Goal: Task Accomplishment & Management: Use online tool/utility

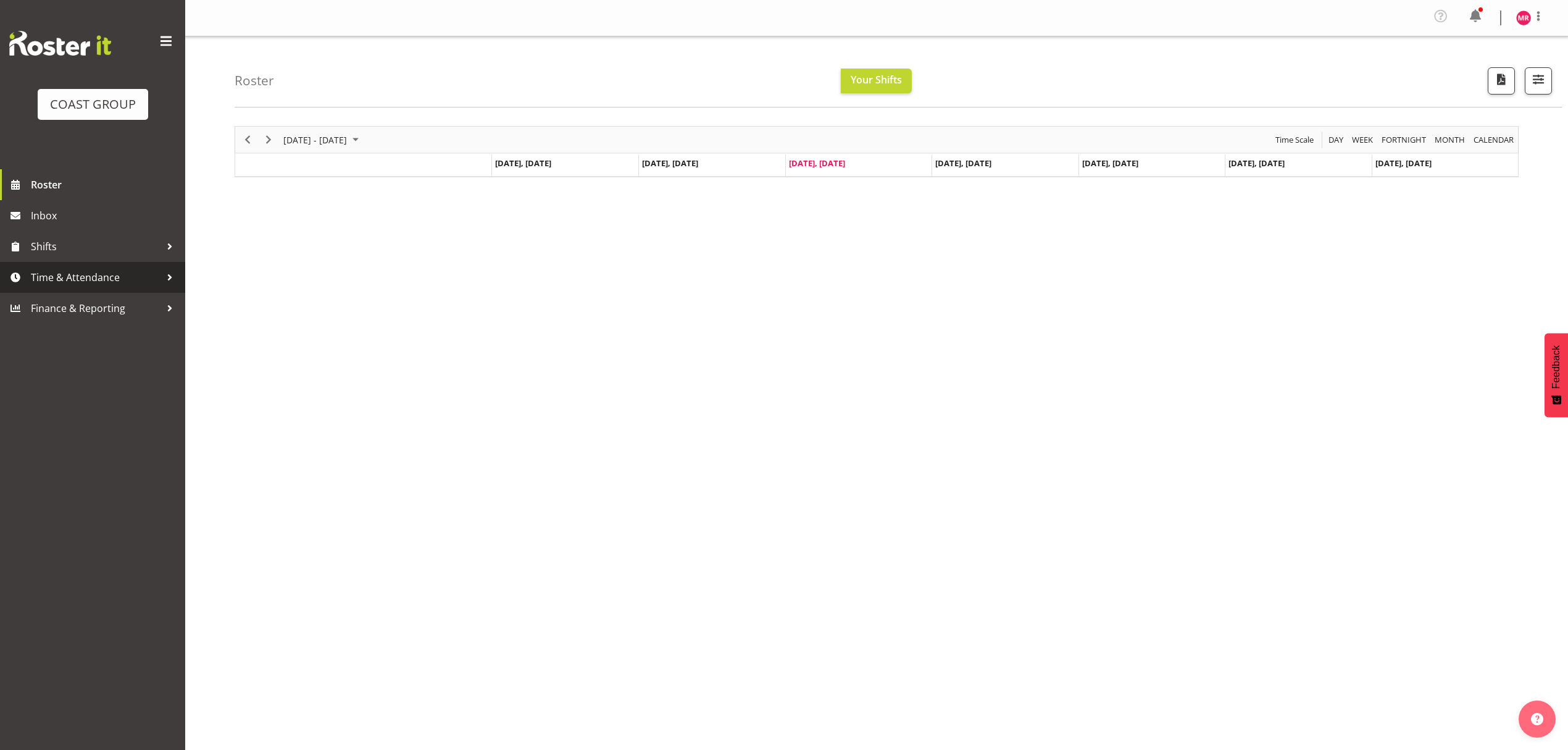
click at [70, 276] on span "Time & Attendance" at bounding box center [95, 277] width 129 height 18
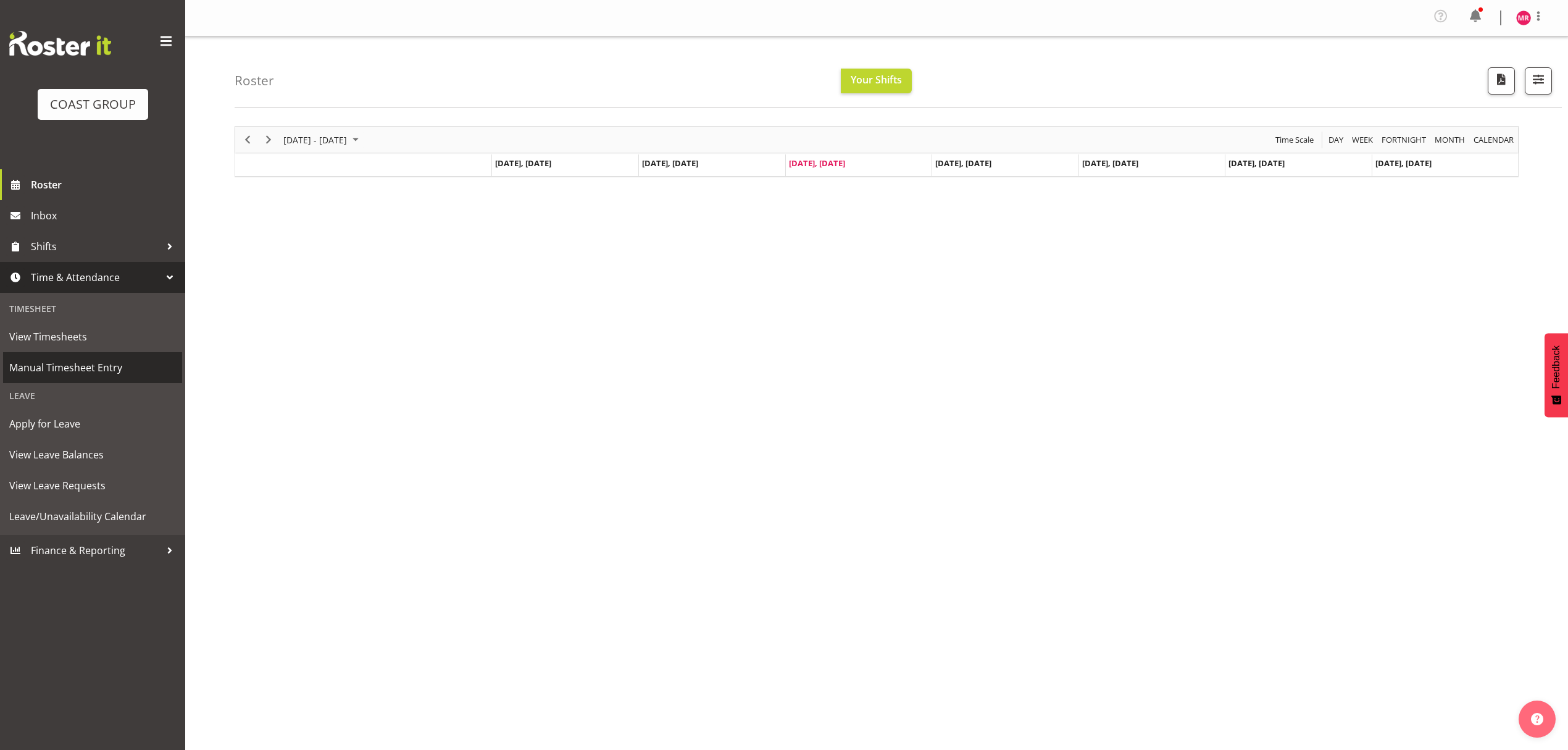
click at [121, 359] on span "Manual Timesheet Entry" at bounding box center [93, 367] width 167 height 18
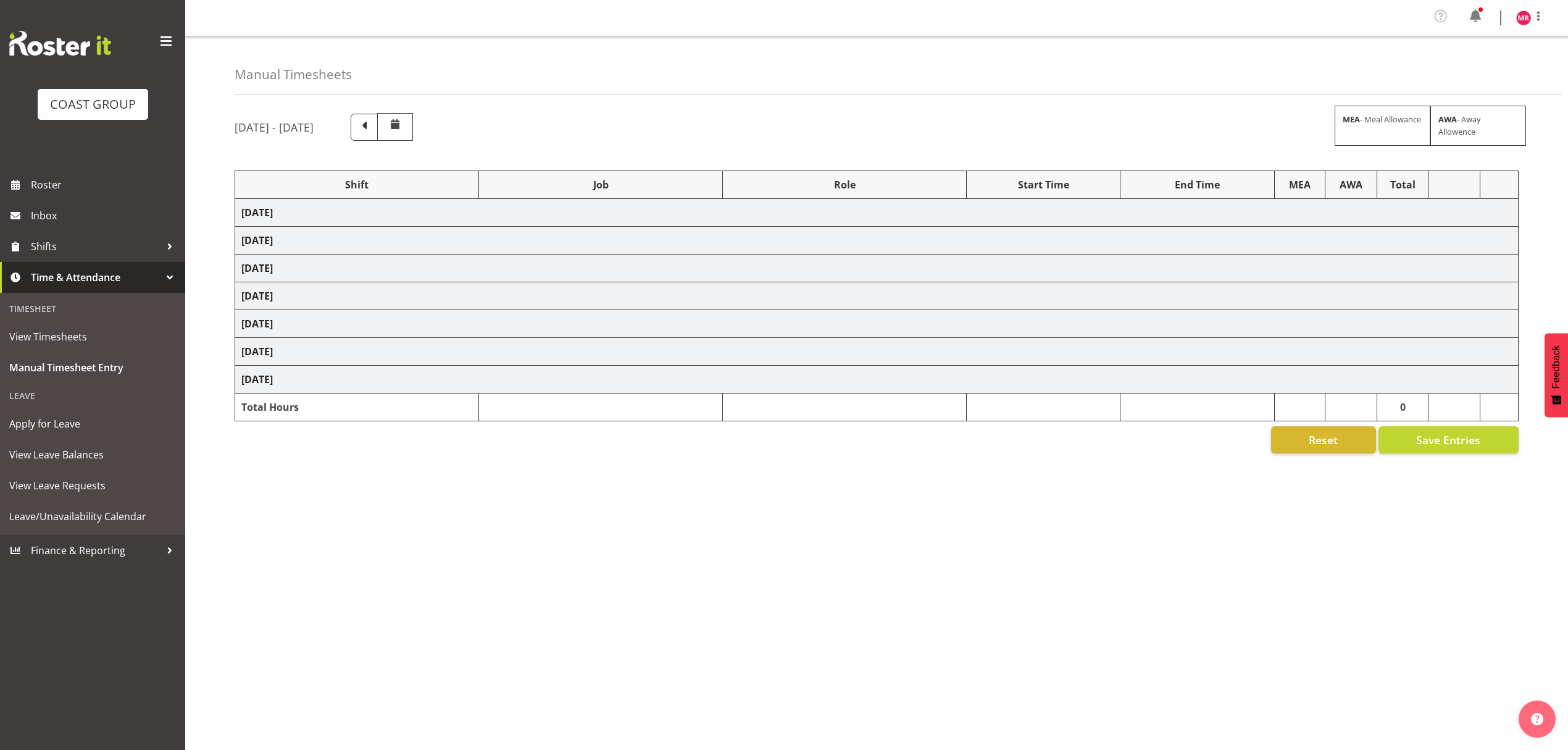
select select "1321"
select select "9028"
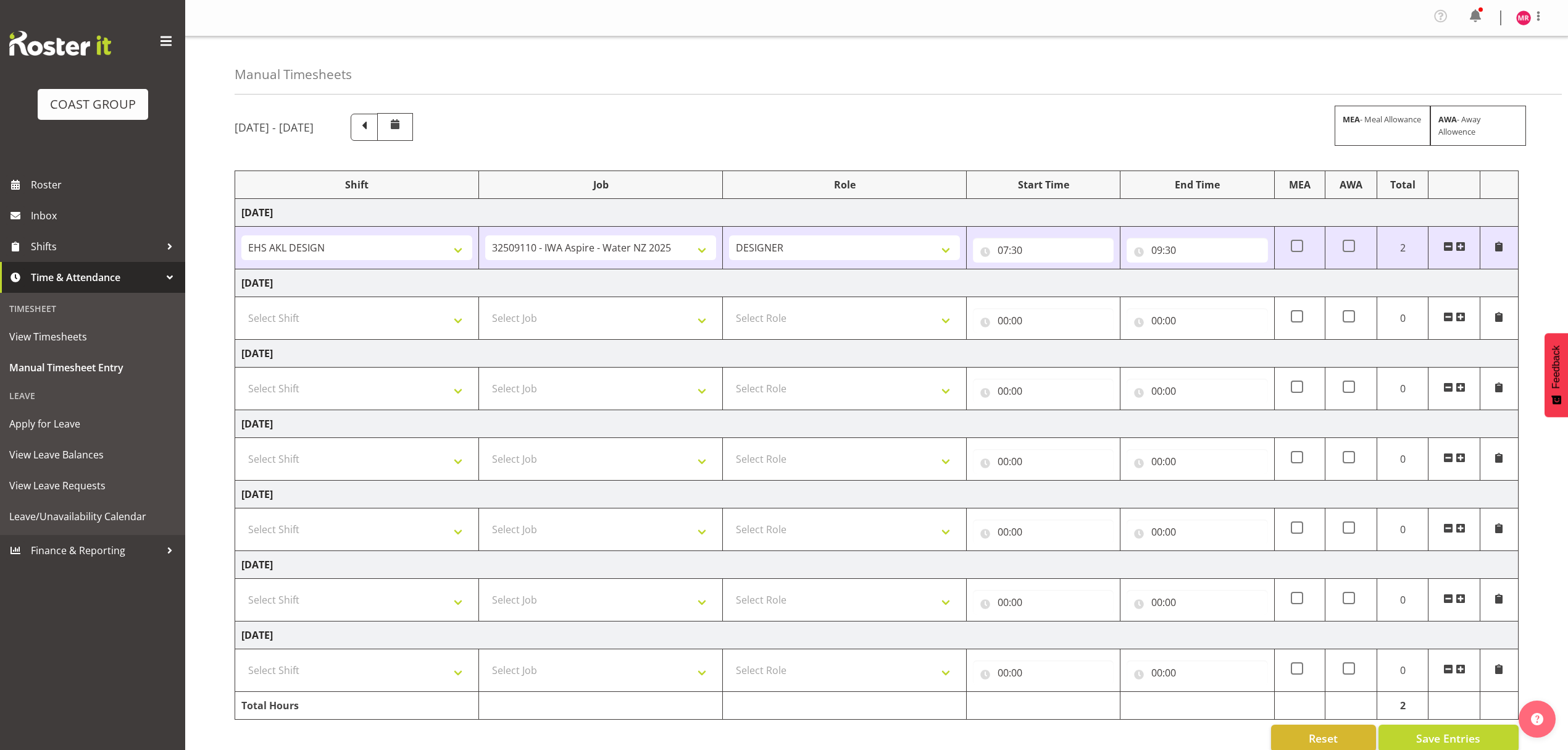
click at [1460, 247] on span at bounding box center [1460, 246] width 10 height 10
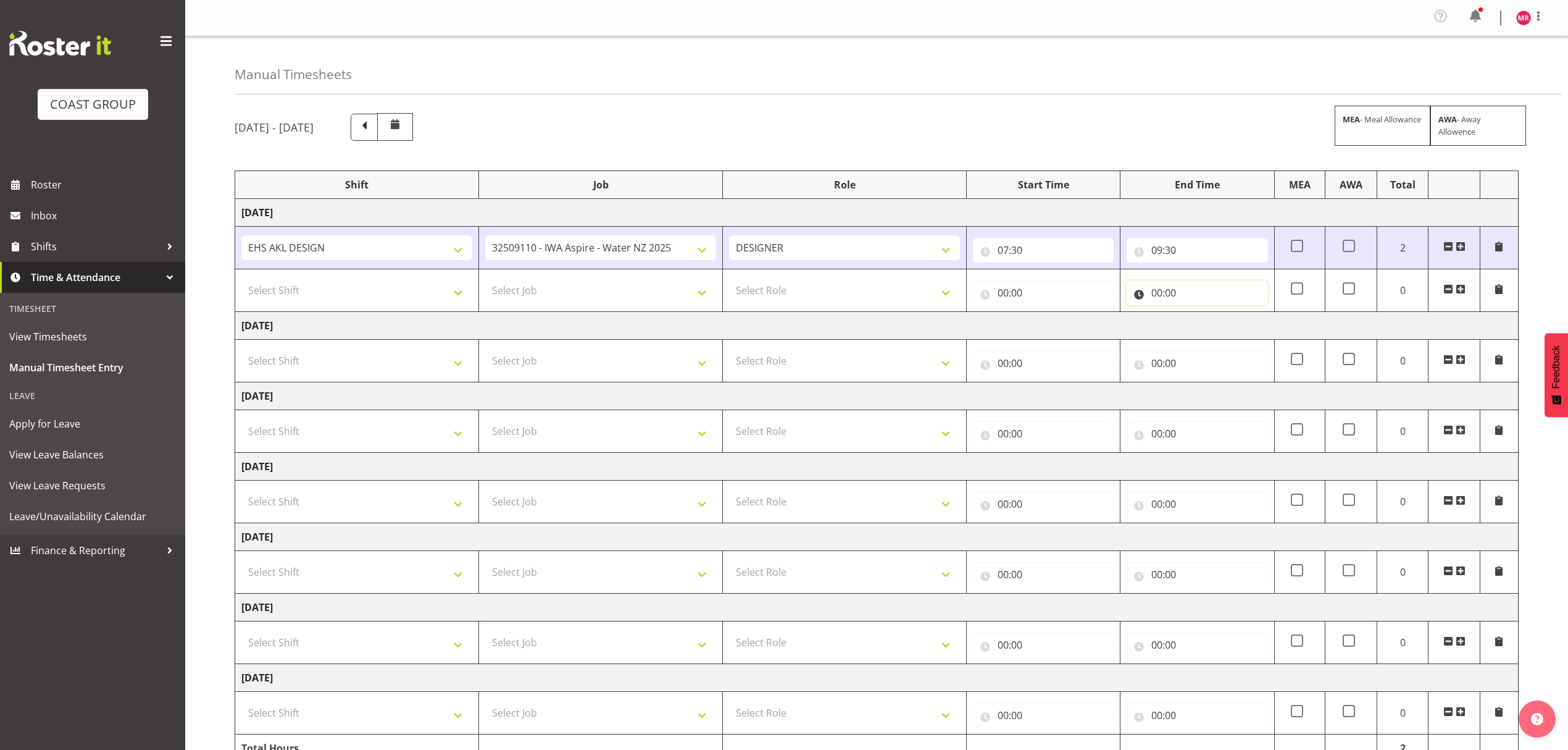
click at [1147, 300] on input "00:00" at bounding box center [1197, 293] width 141 height 25
click at [1213, 327] on select "00 01 02 03 04 05 06 07 08 09 10 11 12 13 14 15 16 17 18 19 20 21 22 23" at bounding box center [1210, 325] width 28 height 25
select select "10"
click at [1197, 315] on select "00 01 02 03 04 05 06 07 08 09 10 11 12 13 14 15 16 17 18 19 20 21 22 23" at bounding box center [1210, 325] width 28 height 25
type input "10:00"
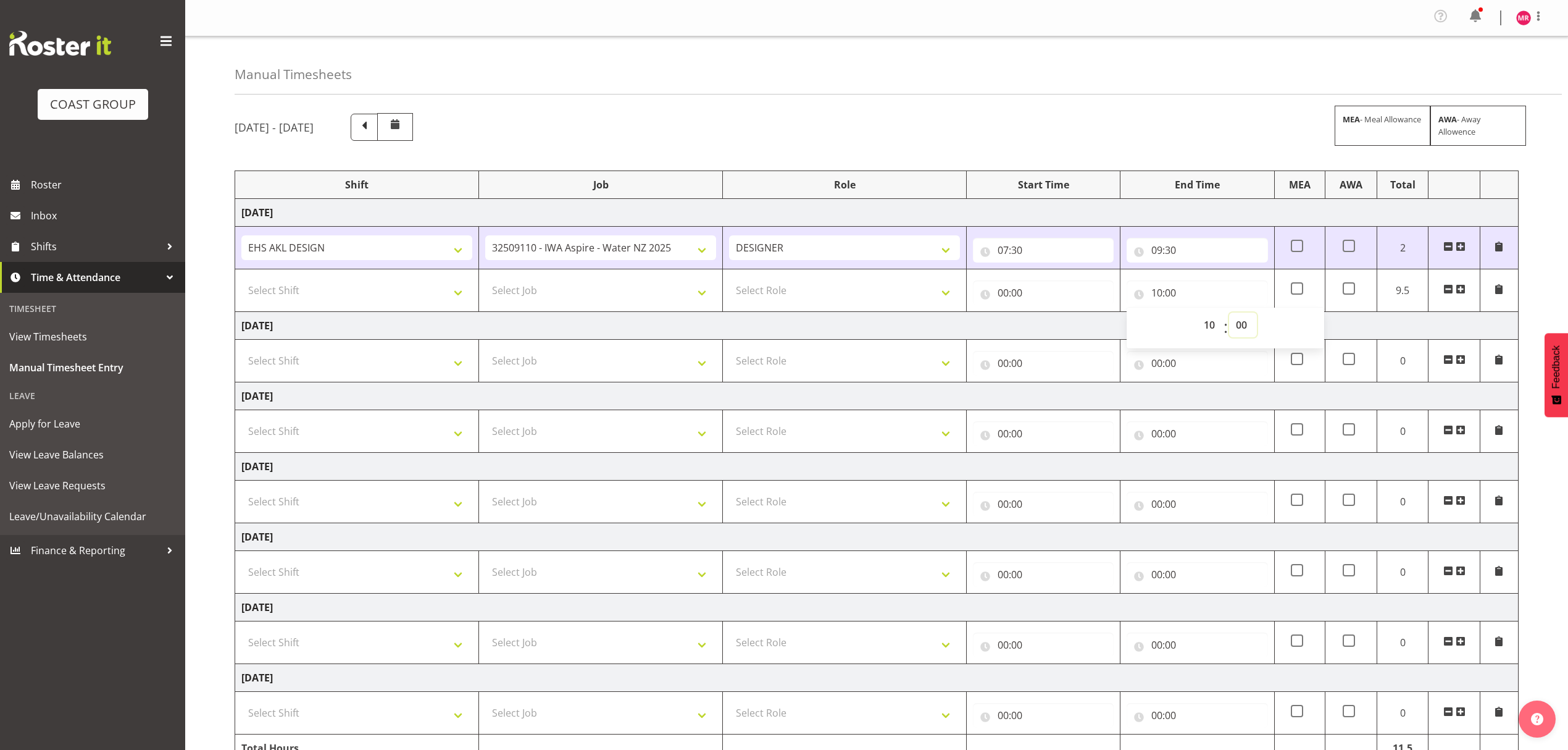
click at [1247, 334] on select "00 01 02 03 04 05 06 07 08 09 10 11 12 13 14 15 16 17 18 19 20 21 22 23 24 25 2…" at bounding box center [1243, 325] width 28 height 25
select select "30"
click at [1229, 315] on select "00 01 02 03 04 05 06 07 08 09 10 11 12 13 14 15 16 17 18 19 20 21 22 23 24 25 2…" at bounding box center [1243, 325] width 28 height 25
type input "10:30"
click at [1073, 307] on td "00:00 00 01 02 03 04 05 06 07 08 09 10 11 12 13 14 15 16 17 18 19 20 21 22 23 :…" at bounding box center [1043, 290] width 154 height 42
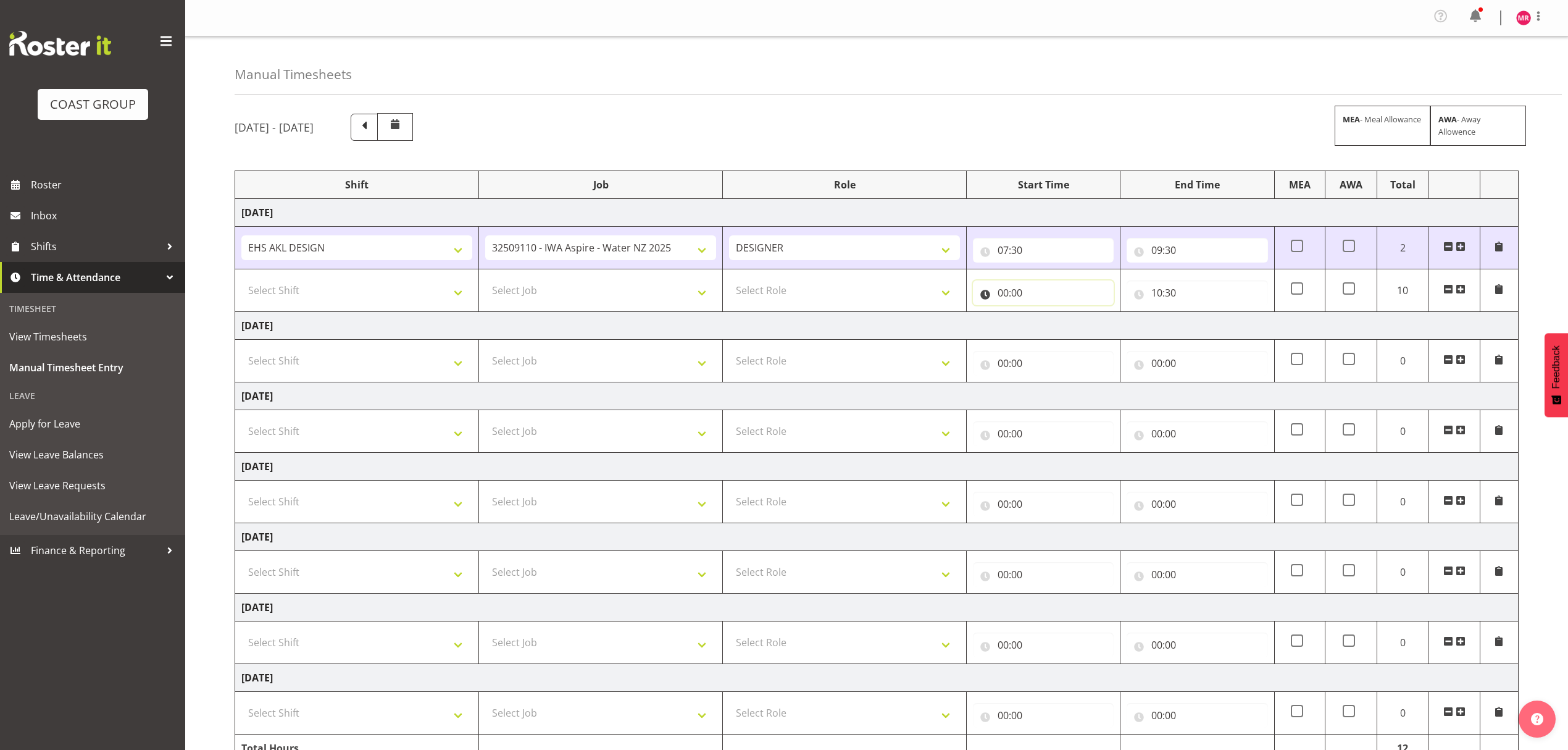
click at [1065, 293] on input "00:00" at bounding box center [1042, 293] width 141 height 25
click at [1055, 320] on select "00 01 02 03 04 05 06 07 08 09 10 11 12 13 14 15 16 17 18 19 20 21 22 23" at bounding box center [1057, 325] width 28 height 25
select select "9"
click at [1043, 315] on select "00 01 02 03 04 05 06 07 08 09 10 11 12 13 14 15 16 17 18 19 20 21 22 23" at bounding box center [1057, 325] width 28 height 25
type input "09:00"
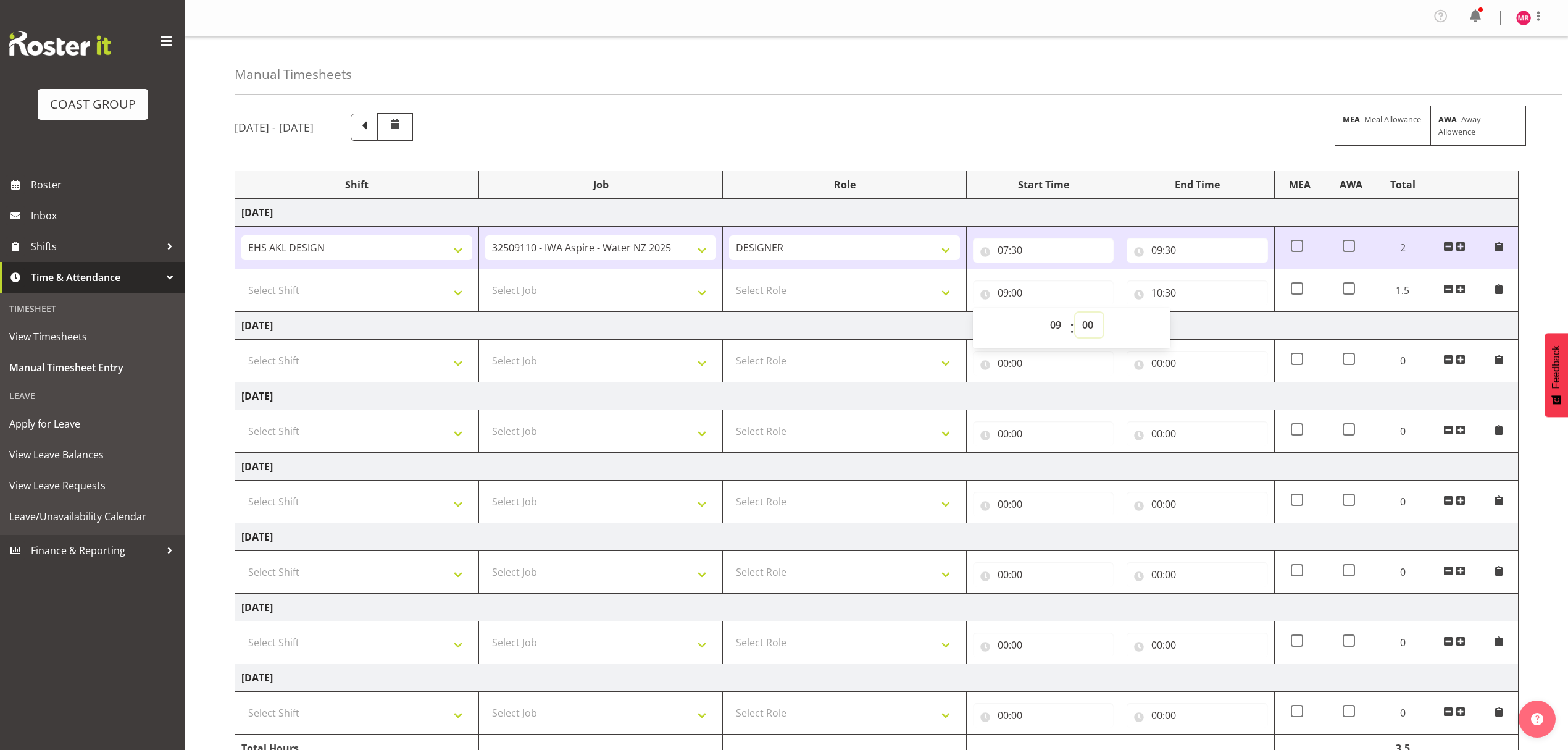
click at [1083, 330] on select "00 01 02 03 04 05 06 07 08 09 10 11 12 13 14 15 16 17 18 19 20 21 22 23 24 25 2…" at bounding box center [1088, 325] width 28 height 25
select select "30"
click at [1075, 315] on select "00 01 02 03 04 05 06 07 08 09 10 11 12 13 14 15 16 17 18 19 20 21 22 23 24 25 2…" at bounding box center [1088, 325] width 28 height 25
type input "09:30"
click at [905, 308] on td "Select Role DESIGNER" at bounding box center [844, 290] width 244 height 42
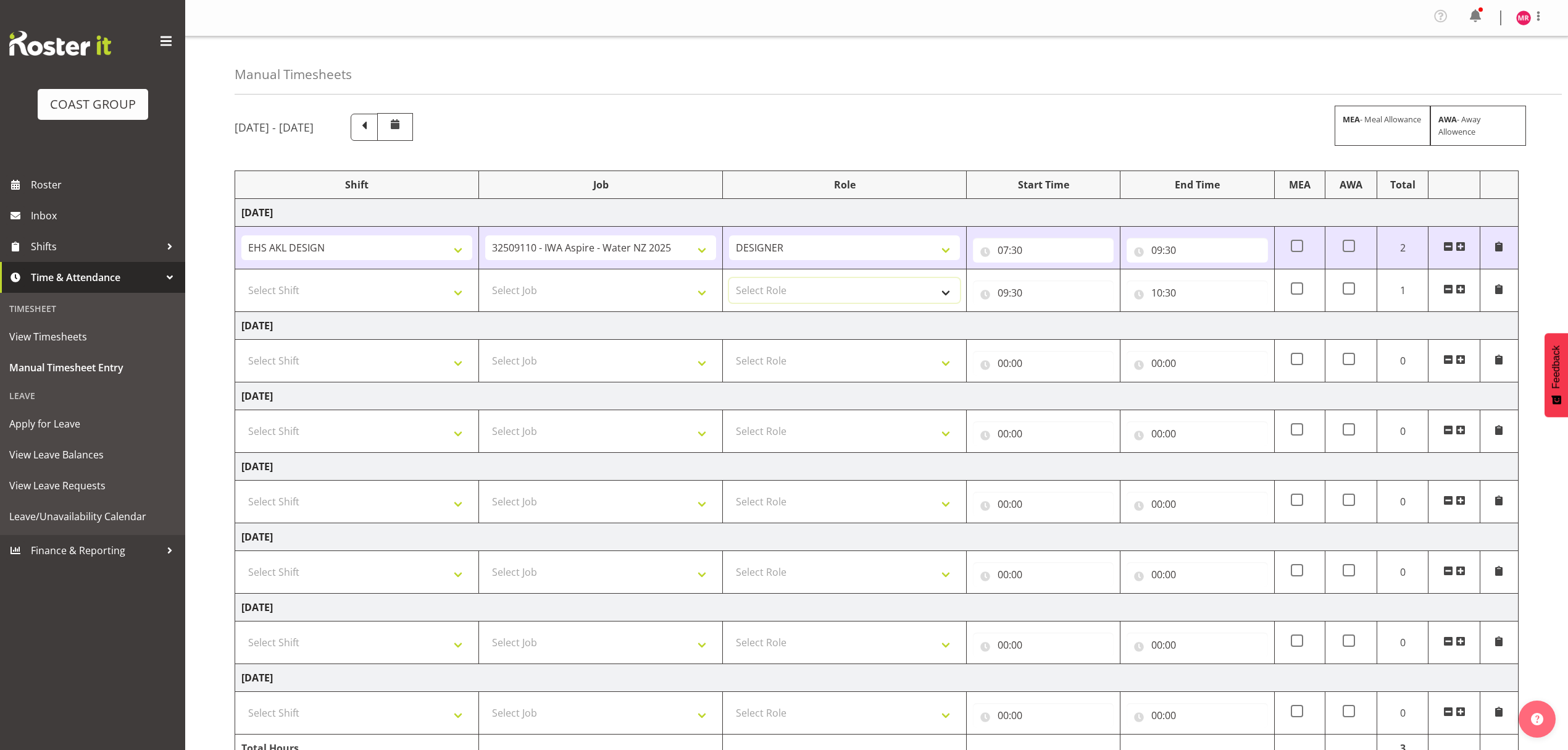
drag, startPoint x: 886, startPoint y: 300, endPoint x: 860, endPoint y: 305, distance: 26.5
click at [885, 300] on select "Select Role DESIGNER" at bounding box center [843, 290] width 231 height 25
click at [786, 329] on td "[DATE]" at bounding box center [877, 326] width 1283 height 28
drag, startPoint x: 775, startPoint y: 293, endPoint x: 764, endPoint y: 304, distance: 15.6
click at [771, 297] on select "Select Role DESIGNER" at bounding box center [843, 290] width 231 height 25
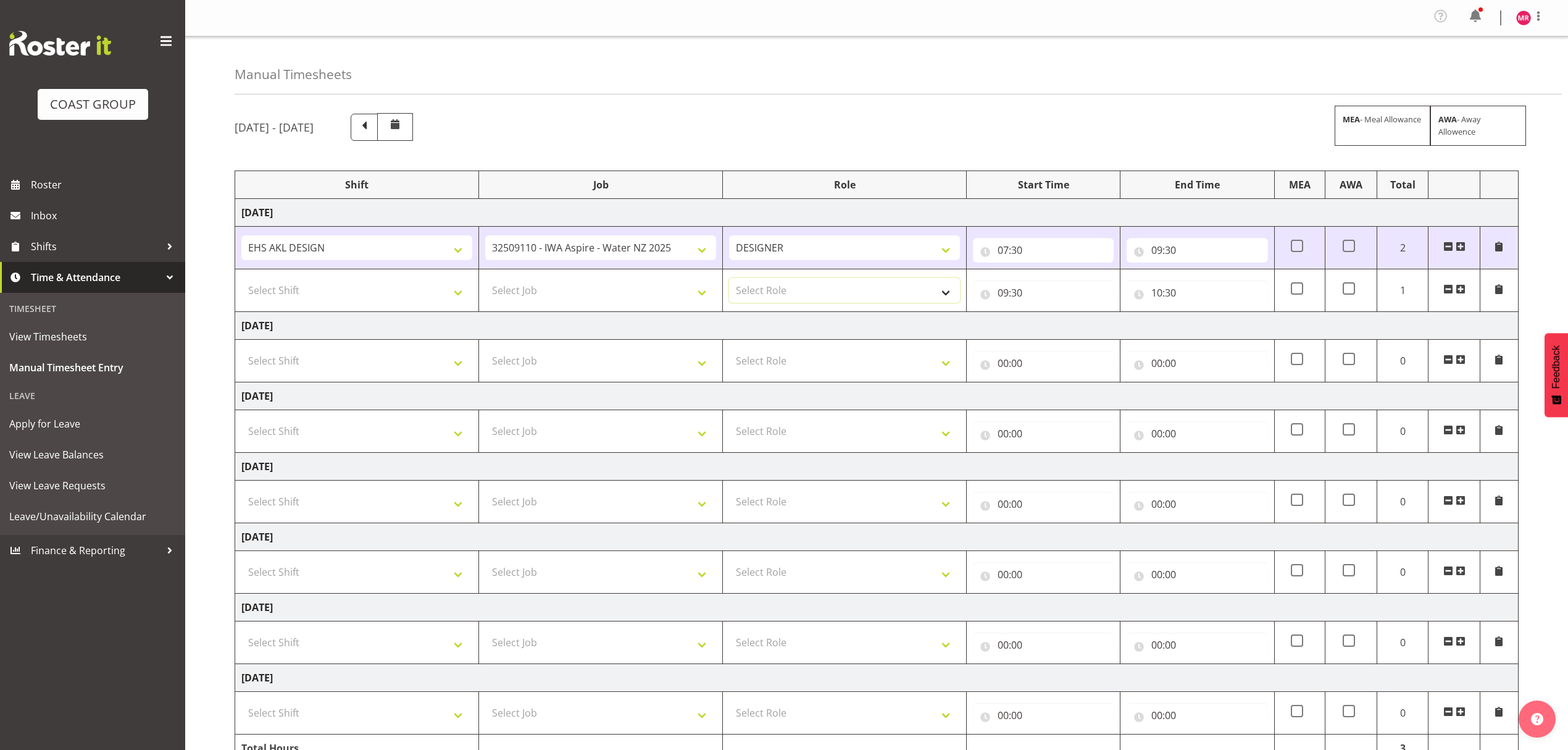
select select "215"
click at [728, 281] on select "Select Role DESIGNER" at bounding box center [843, 290] width 231 height 25
click at [408, 285] on select "Select Shift D+B @ [PERSON_NAME] D+B Build D+B Build NZACA D+B Build Tech Day […" at bounding box center [356, 290] width 231 height 25
select select "1321"
click at [241, 281] on select "Select Shift D+B @ [PERSON_NAME] D+B Build D+B Build NZACA D+B Build Tech Day […" at bounding box center [356, 290] width 231 height 25
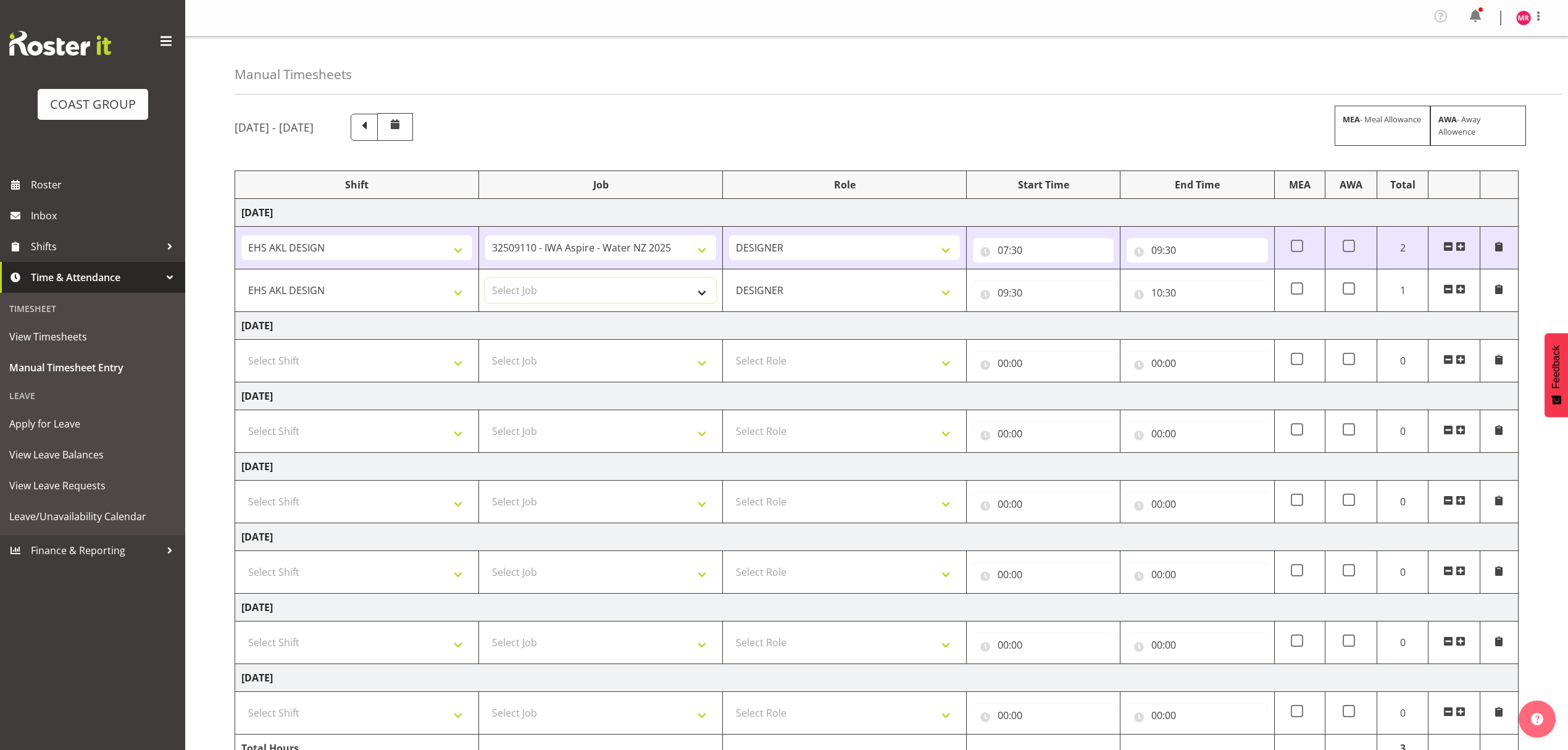
click at [602, 303] on select "Select Job 1 Carlton Events 1 [PERSON_NAME][GEOGRAPHIC_DATA] 1 [PERSON_NAME][GE…" at bounding box center [600, 290] width 231 height 25
select select "10332"
click at [485, 281] on select "Select Job 1 Carlton Events 1 [PERSON_NAME][GEOGRAPHIC_DATA] 1 [PERSON_NAME][GE…" at bounding box center [600, 290] width 231 height 25
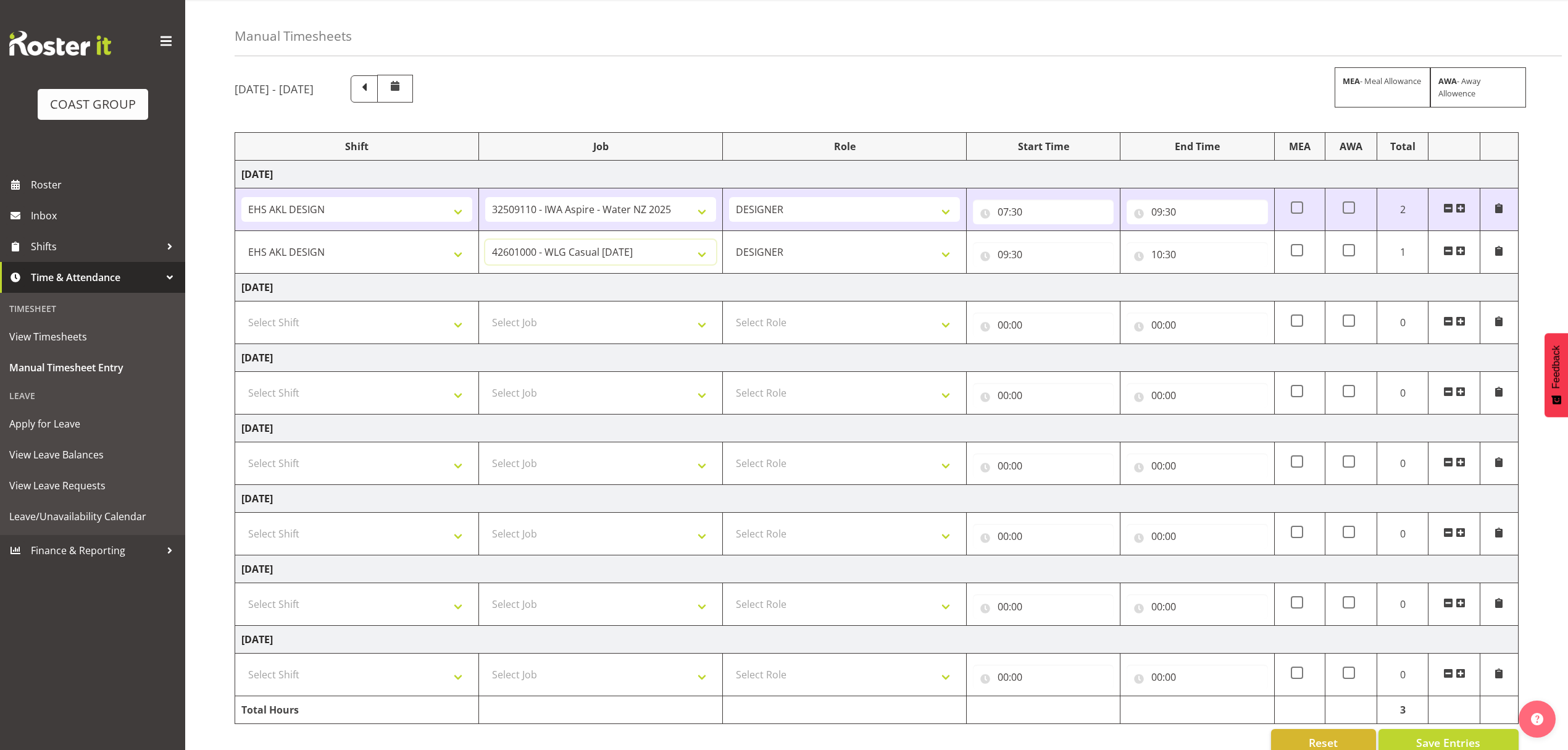
scroll to position [70, 0]
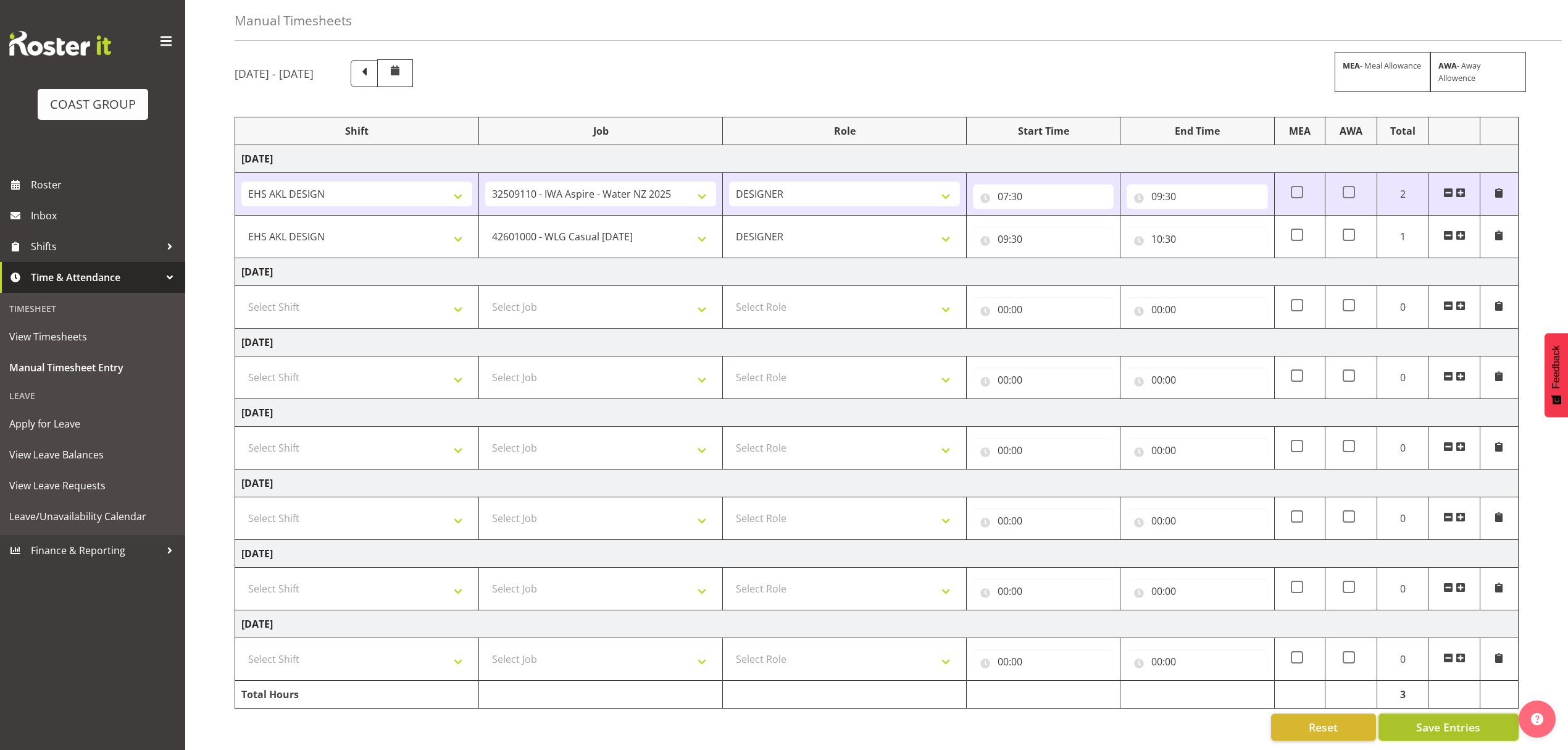
click at [1429, 718] on span "Save Entries" at bounding box center [1447, 726] width 64 height 16
